Goal: Information Seeking & Learning: Find specific fact

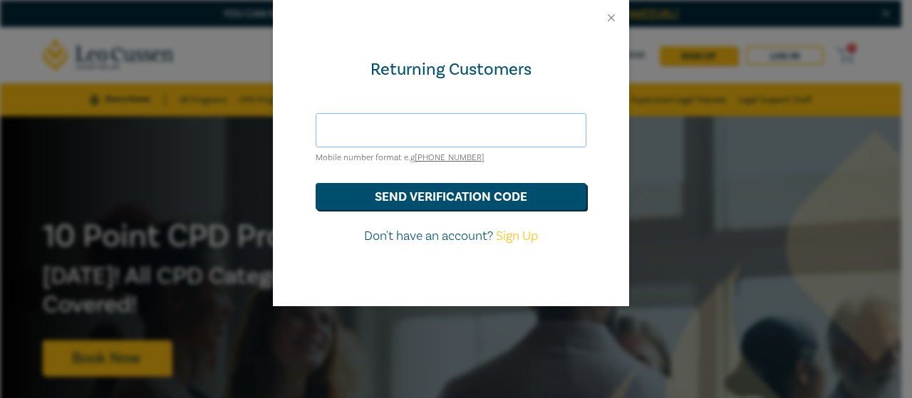
click at [494, 121] on input "text" at bounding box center [451, 130] width 271 height 34
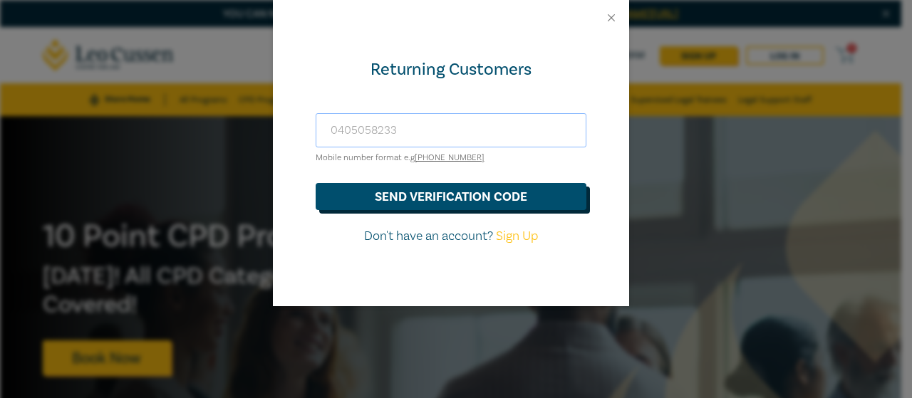
type input "0405058233"
click at [509, 200] on button "send verification code" at bounding box center [451, 196] width 271 height 27
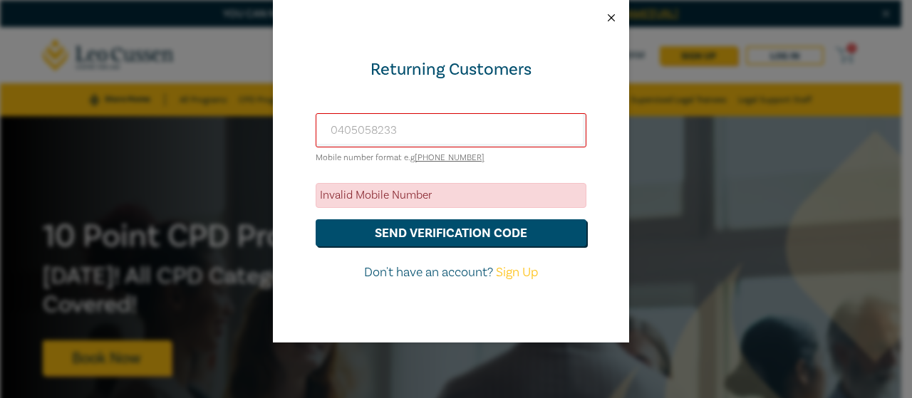
click at [613, 16] on button "Close" at bounding box center [611, 17] width 13 height 13
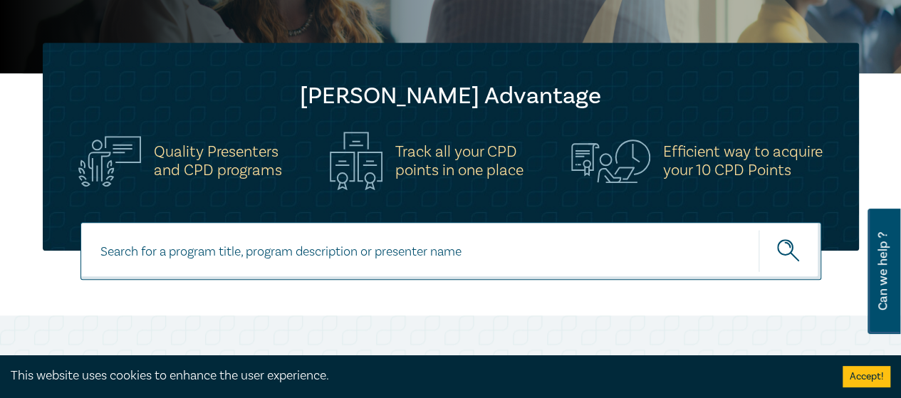
scroll to position [428, 0]
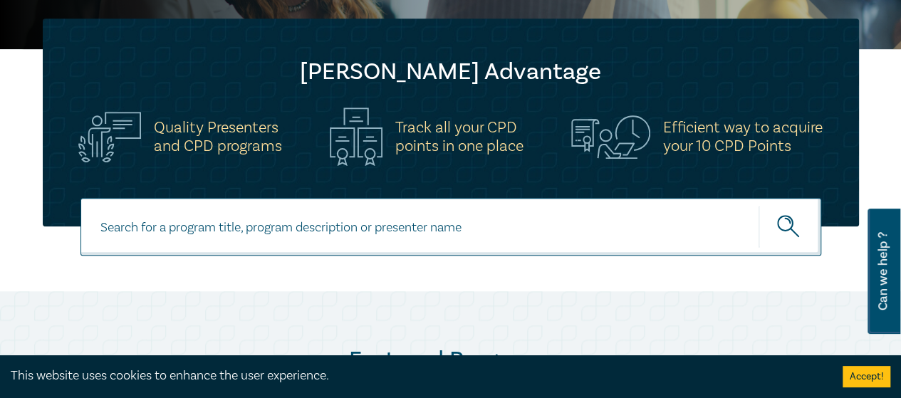
click at [314, 246] on input at bounding box center [451, 227] width 741 height 58
paste input "New Lawyer Wellbeing Guidelines for Legal Workplaces"
type input "New Lawyer Wellbeing Guidelines for Legal Workplaces"
click at [772, 229] on button "submit" at bounding box center [790, 226] width 63 height 43
click at [791, 225] on circle "submit" at bounding box center [785, 223] width 15 height 15
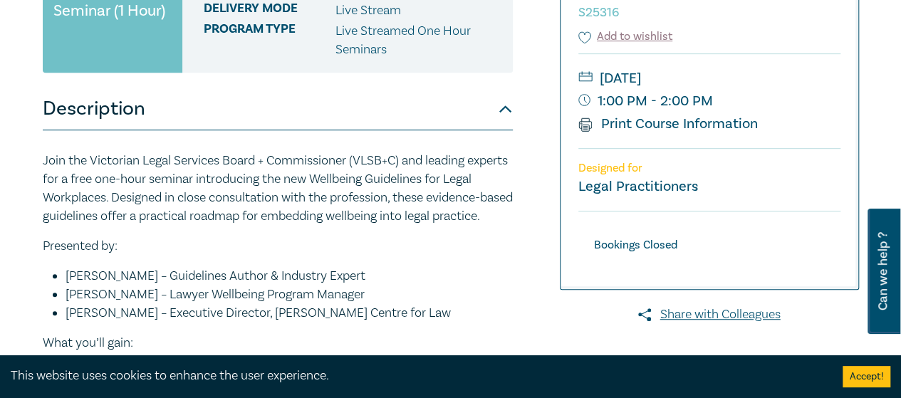
scroll to position [285, 0]
